Goal: Book appointment/travel/reservation

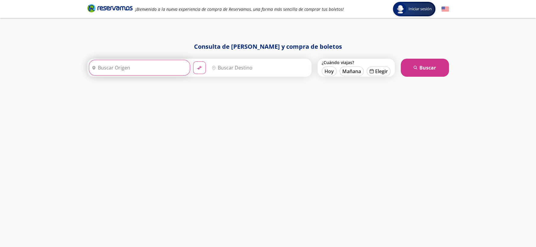
click at [128, 67] on input "Origen" at bounding box center [138, 67] width 99 height 15
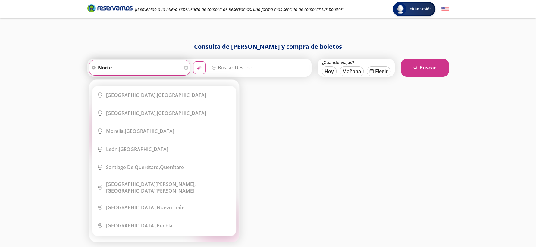
click at [130, 68] on input "norte" at bounding box center [135, 67] width 93 height 15
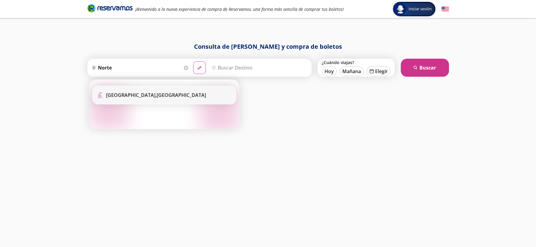
click at [133, 96] on b "[GEOGRAPHIC_DATA]," at bounding box center [131, 95] width 51 height 7
type input "[GEOGRAPHIC_DATA], [GEOGRAPHIC_DATA]"
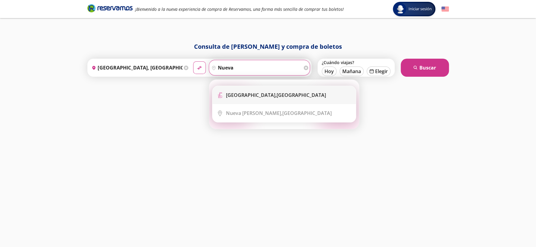
click at [256, 88] on li "Terminal Icon" at bounding box center [283, 95] width 143 height 18
type input "[GEOGRAPHIC_DATA], [GEOGRAPHIC_DATA]"
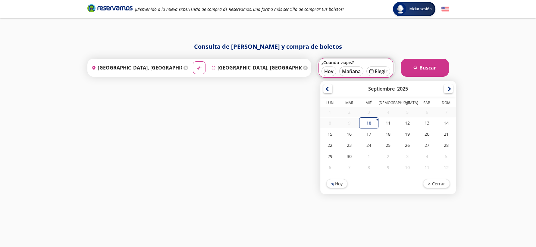
click at [425, 118] on div "13" at bounding box center [426, 123] width 19 height 11
type input "[DATE]"
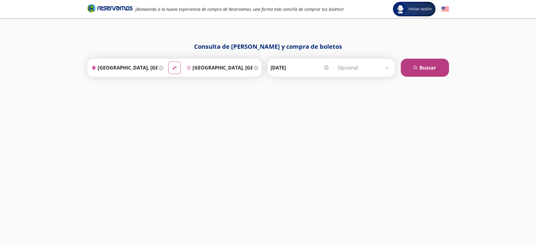
click at [429, 67] on button "search [GEOGRAPHIC_DATA]" at bounding box center [425, 68] width 48 height 18
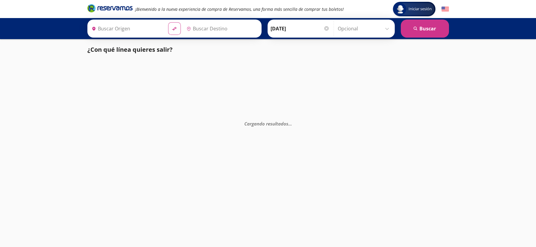
type input "[GEOGRAPHIC_DATA], [GEOGRAPHIC_DATA]"
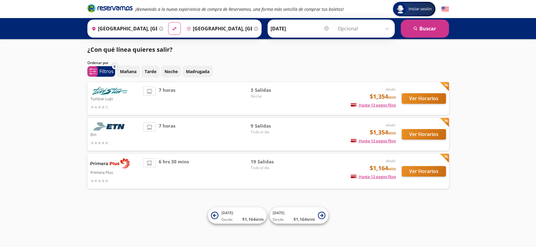
click at [348, 26] on input "Opcional" at bounding box center [365, 28] width 54 height 15
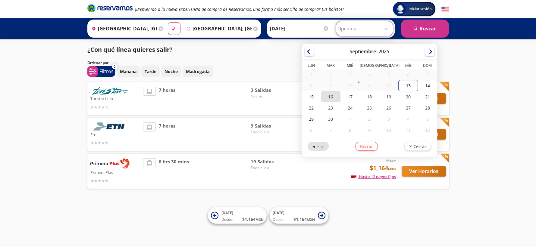
drag, startPoint x: 335, startPoint y: 97, endPoint x: 259, endPoint y: 22, distance: 106.7
click at [334, 97] on div "16" at bounding box center [330, 96] width 19 height 11
type input "[DATE]"
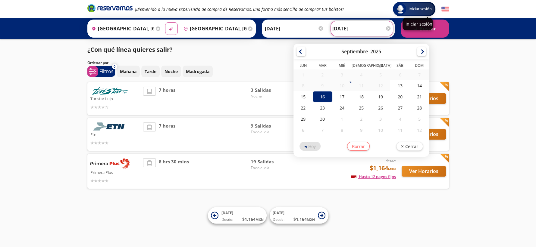
click at [408, 27] on div "Iniciar sesión" at bounding box center [418, 24] width 30 height 12
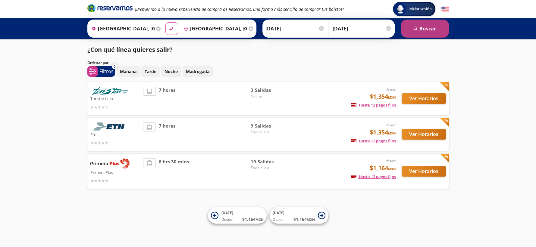
click at [414, 31] on button "search [GEOGRAPHIC_DATA]" at bounding box center [425, 29] width 48 height 18
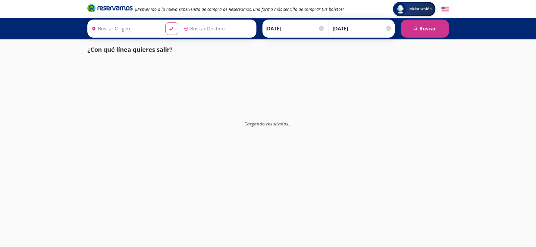
type input "[GEOGRAPHIC_DATA], [GEOGRAPHIC_DATA]"
